Goal: Task Accomplishment & Management: Use online tool/utility

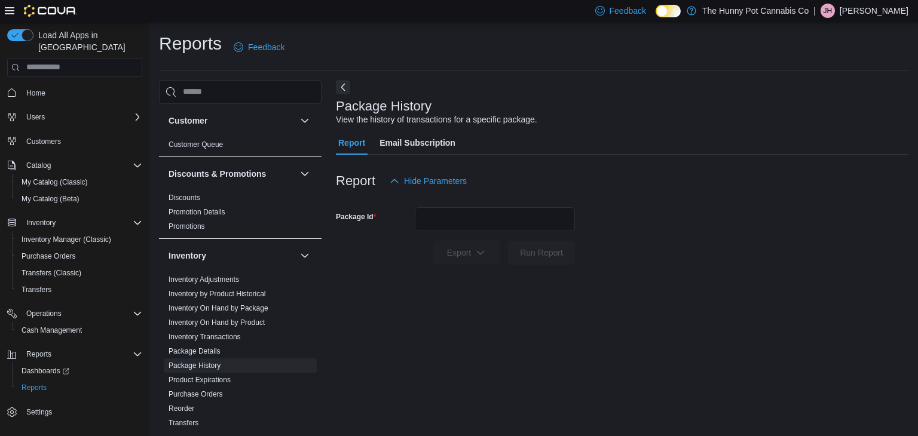
scroll to position [4, 0]
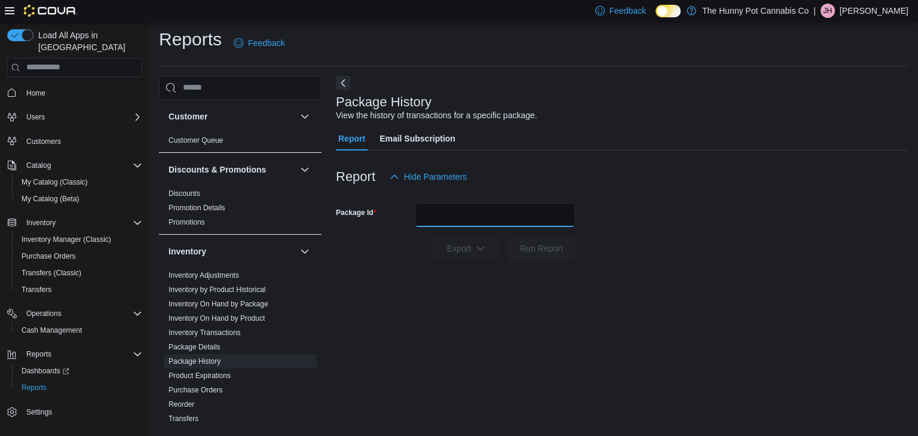
click at [444, 220] on input "Package Id" at bounding box center [495, 215] width 160 height 24
click at [206, 345] on link "Package Details" at bounding box center [195, 347] width 52 height 8
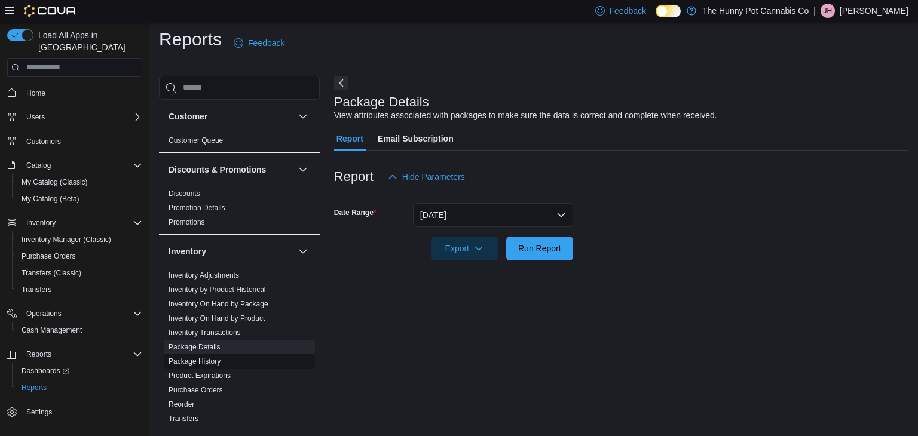
click at [201, 362] on link "Package History" at bounding box center [195, 361] width 52 height 8
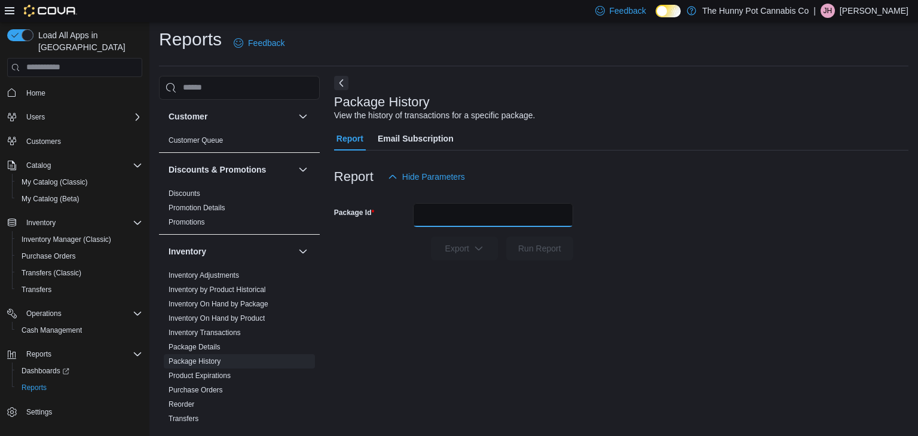
click at [445, 216] on input "Package Id" at bounding box center [493, 215] width 160 height 24
paste input "********"
type input "********"
click at [522, 247] on span "Run Report" at bounding box center [539, 248] width 43 height 12
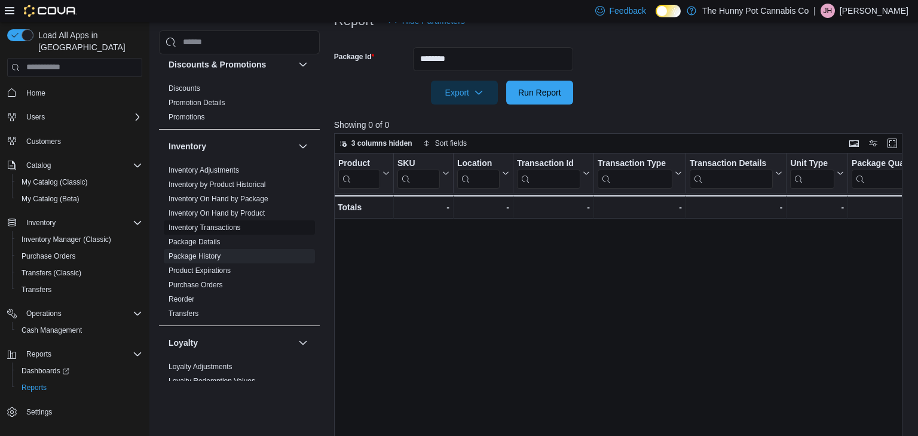
scroll to position [62, 0]
click at [201, 239] on link "Package Details" at bounding box center [195, 239] width 52 height 8
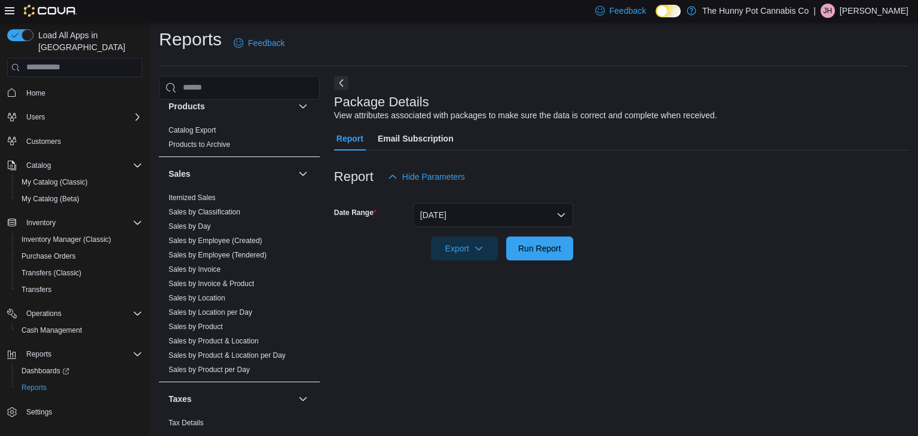
scroll to position [516, 0]
click at [201, 283] on link "Sales by Invoice & Product" at bounding box center [211, 283] width 85 height 8
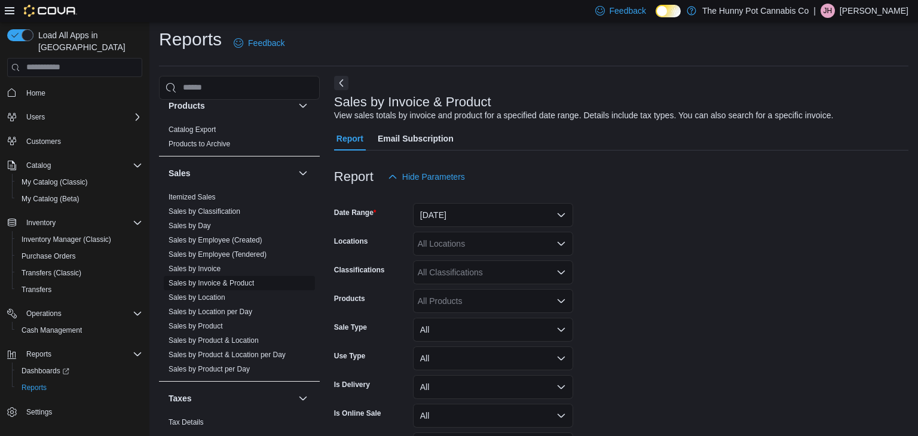
scroll to position [27, 0]
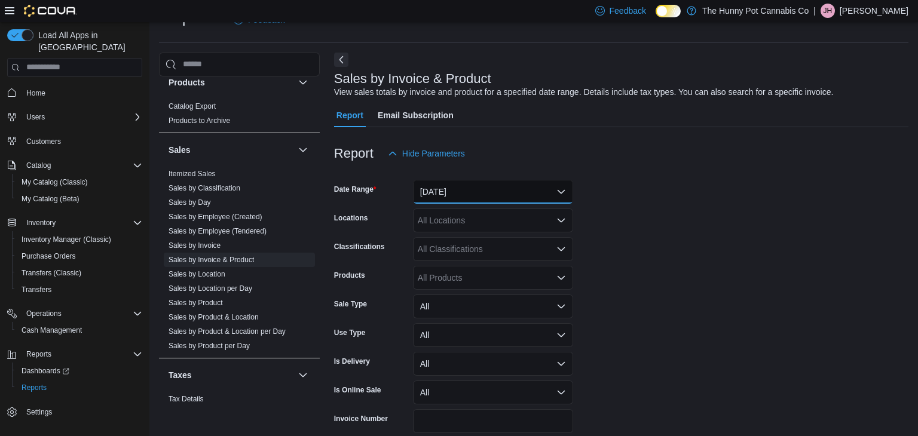
click at [501, 197] on button "Yesterday" at bounding box center [493, 192] width 160 height 24
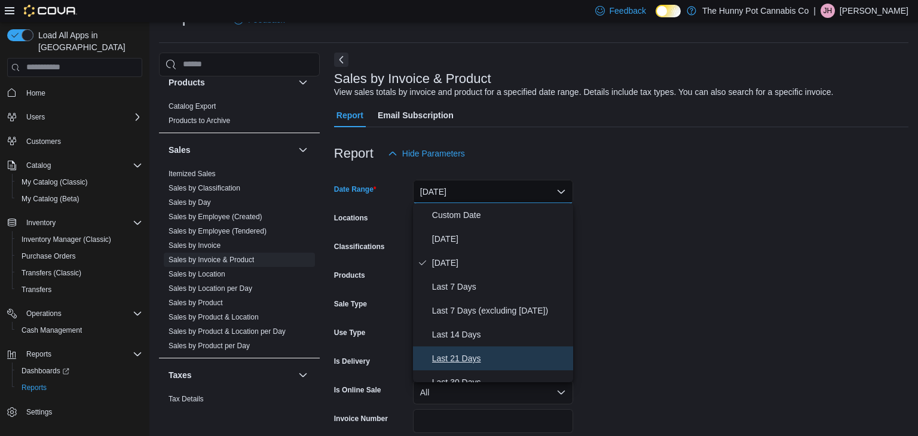
click at [456, 364] on span "Last 21 Days" at bounding box center [500, 358] width 136 height 14
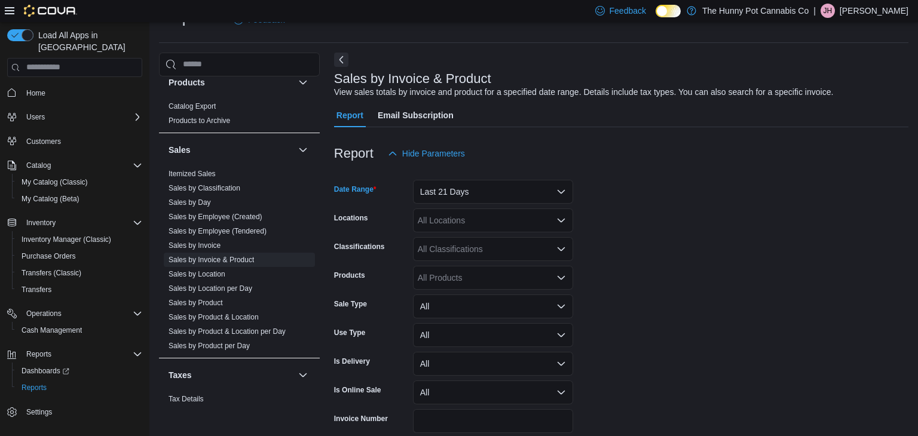
click at [443, 219] on div "All Locations" at bounding box center [493, 221] width 160 height 24
type input "***"
click at [454, 241] on span "600 Fleet St" at bounding box center [480, 240] width 82 height 12
click at [632, 225] on form "Date Range Last 21 Days Locations 600 Fleet St Classifications All Classificati…" at bounding box center [621, 316] width 574 height 301
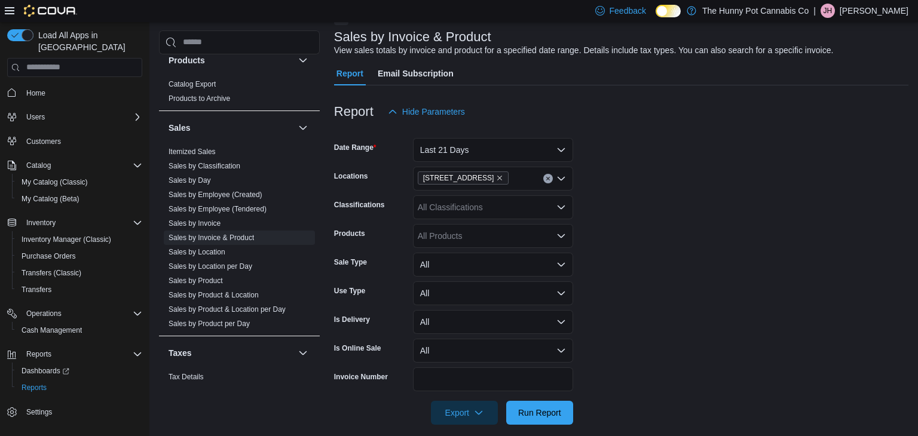
scroll to position [81, 0]
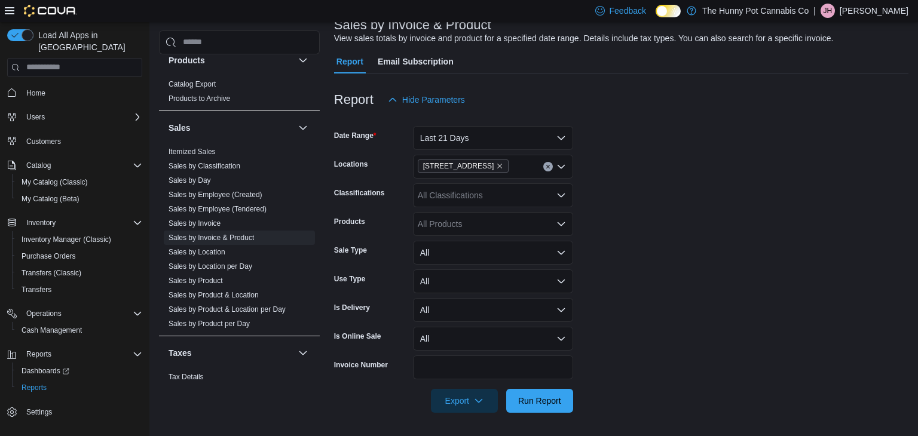
click at [613, 185] on form "Date Range Last 21 Days Locations 600 Fleet St Classifications All Classificati…" at bounding box center [621, 262] width 574 height 301
click at [469, 216] on div "All Products" at bounding box center [493, 224] width 160 height 24
paste input "********"
type input "********"
click at [466, 244] on div "WCG - 3" Nickel...Pipe - Assorted" at bounding box center [493, 244] width 146 height 12
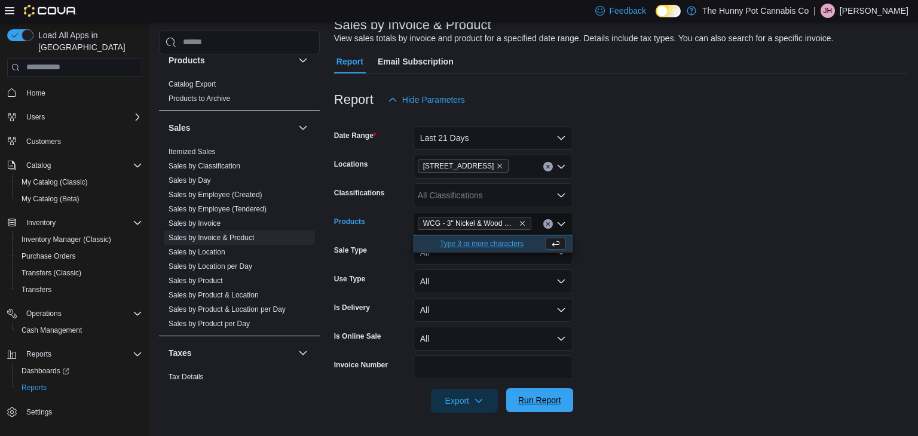
click at [528, 410] on span "Run Report" at bounding box center [539, 401] width 53 height 24
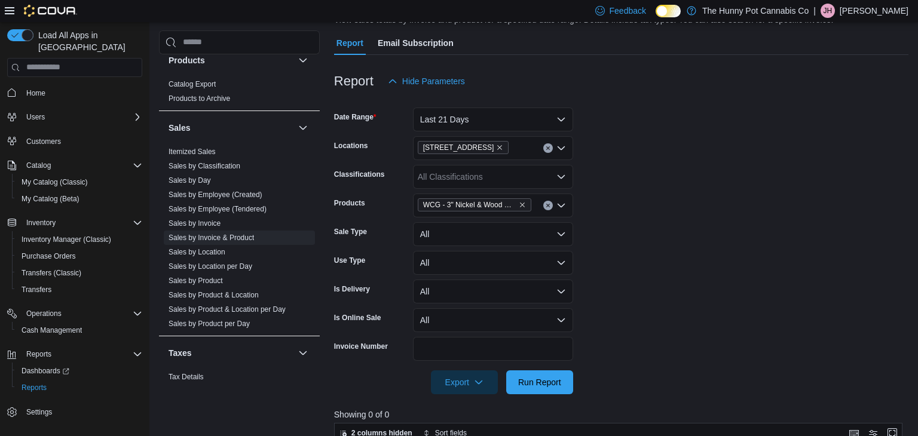
scroll to position [96, 0]
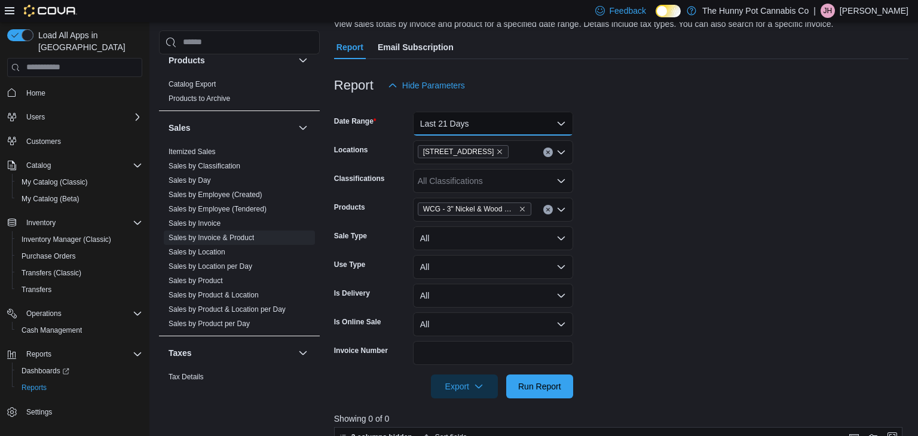
click at [504, 131] on button "Last 21 Days" at bounding box center [493, 124] width 160 height 24
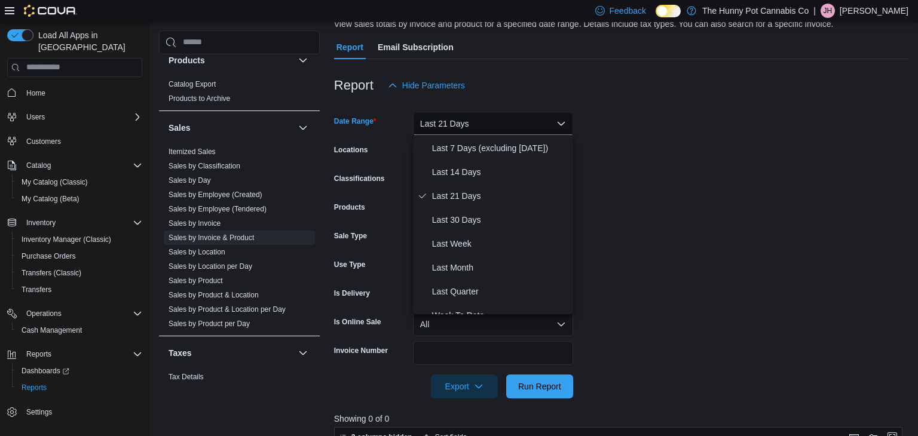
scroll to position [96, 0]
click at [479, 221] on span "Last 30 Days" at bounding box center [500, 218] width 136 height 14
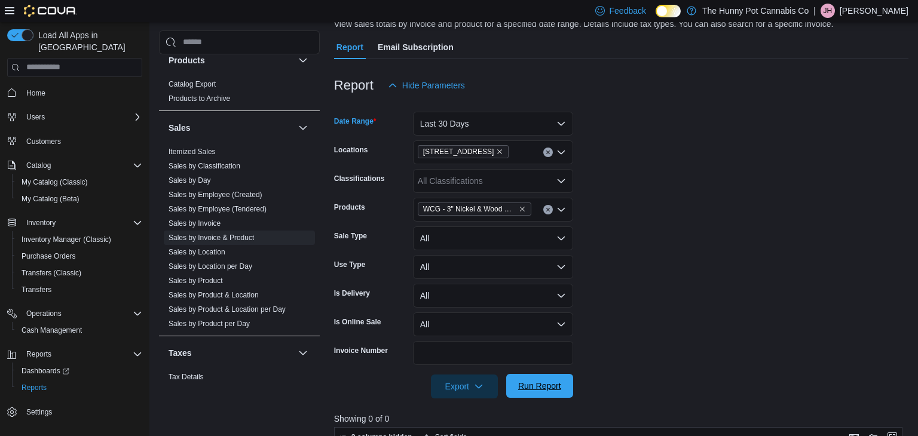
click at [543, 390] on span "Run Report" at bounding box center [539, 386] width 43 height 12
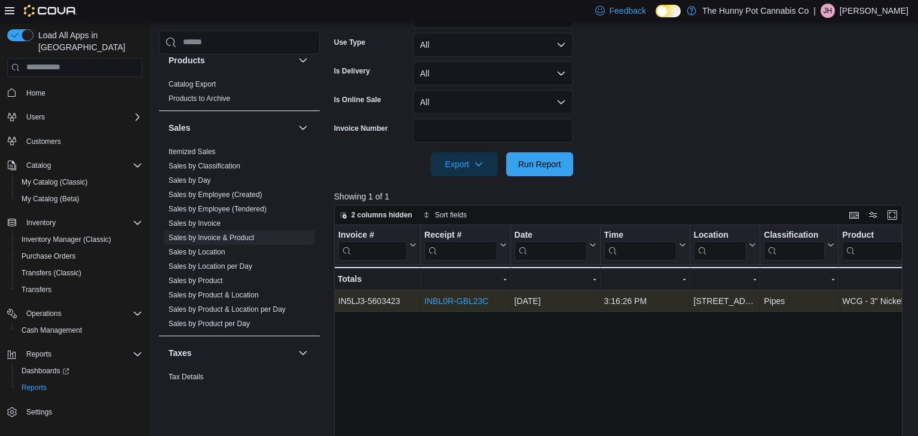
click at [469, 301] on link "INBL0R-GBL23C" at bounding box center [456, 301] width 64 height 10
